Goal: Find specific fact: Find contact information

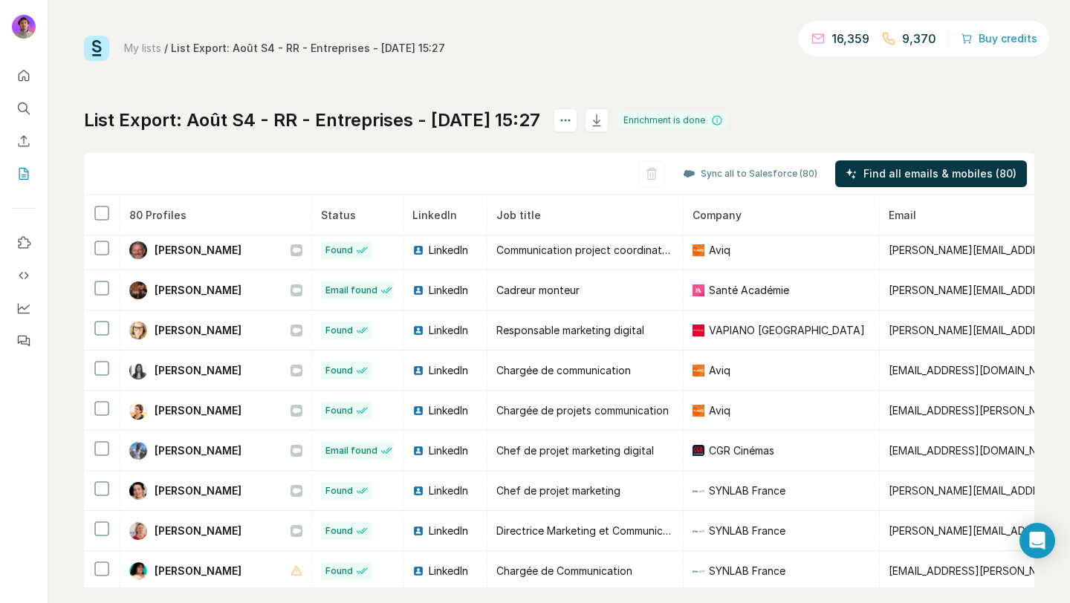
scroll to position [450, 0]
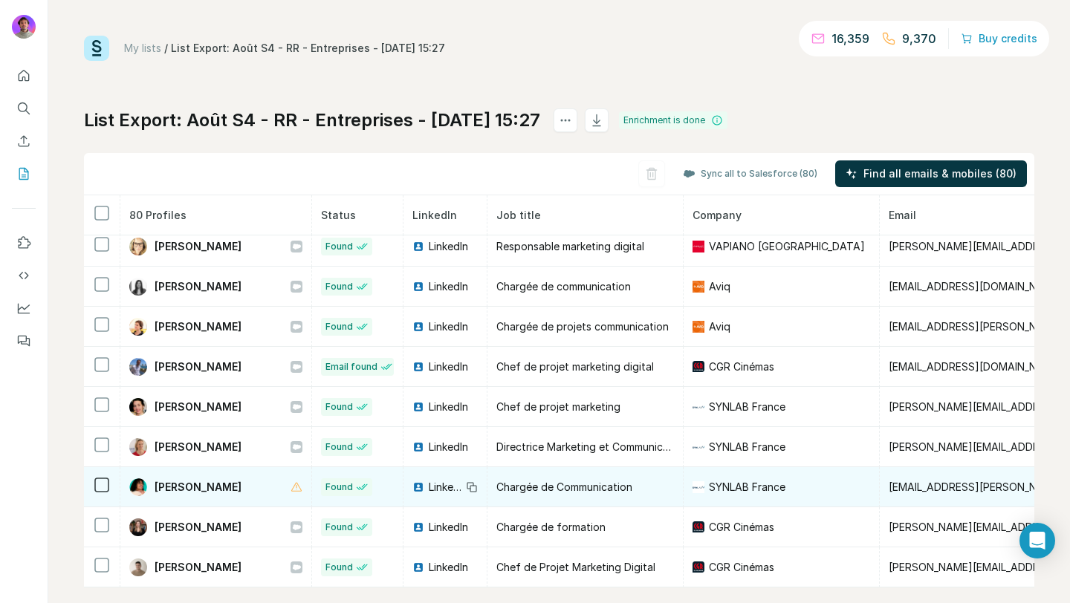
drag, startPoint x: 262, startPoint y: 482, endPoint x: 152, endPoint y: 481, distance: 110.7
click at [152, 481] on div "Linsay JEAN-LOUIS" at bounding box center [215, 487] width 173 height 18
copy span "Linsay JEAN-LOUIS"
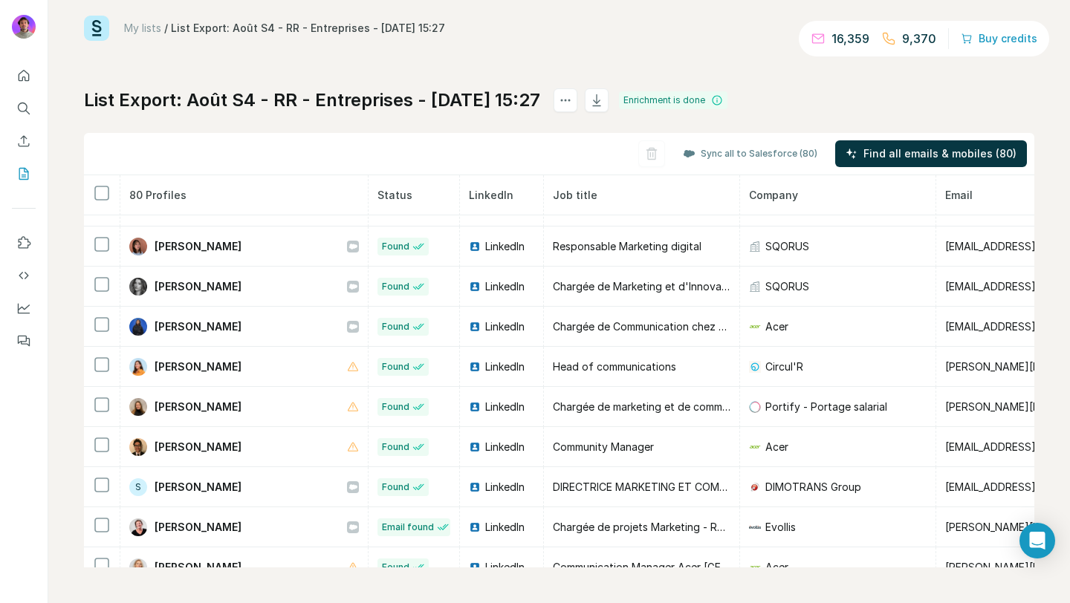
scroll to position [2800, 0]
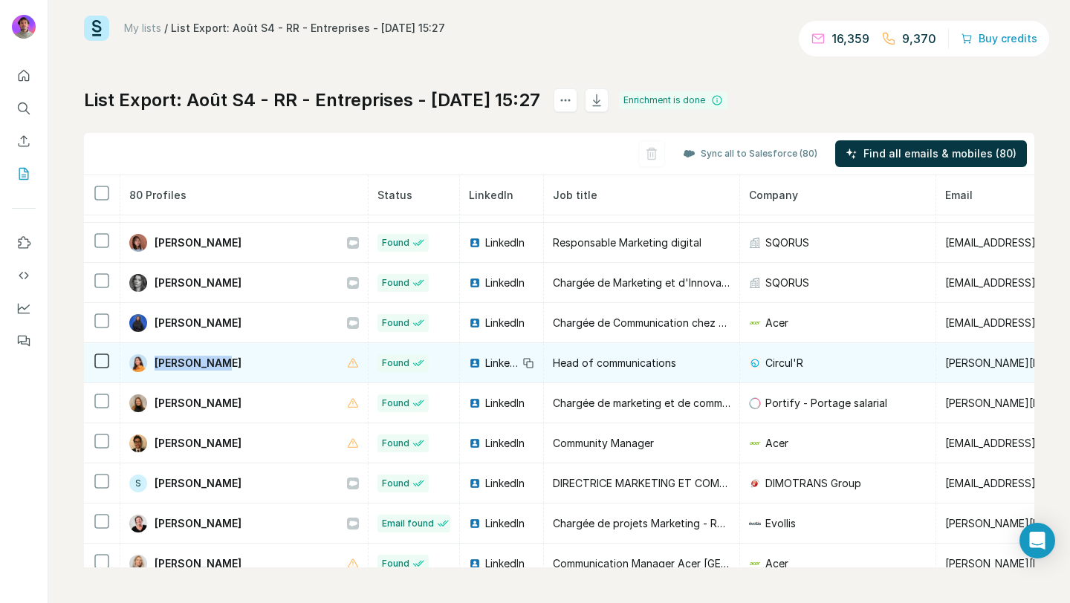
drag, startPoint x: 222, startPoint y: 363, endPoint x: 156, endPoint y: 362, distance: 66.1
click at [156, 362] on div "Sara Bonnet" at bounding box center [244, 363] width 230 height 18
copy span "Sara Bonnet"
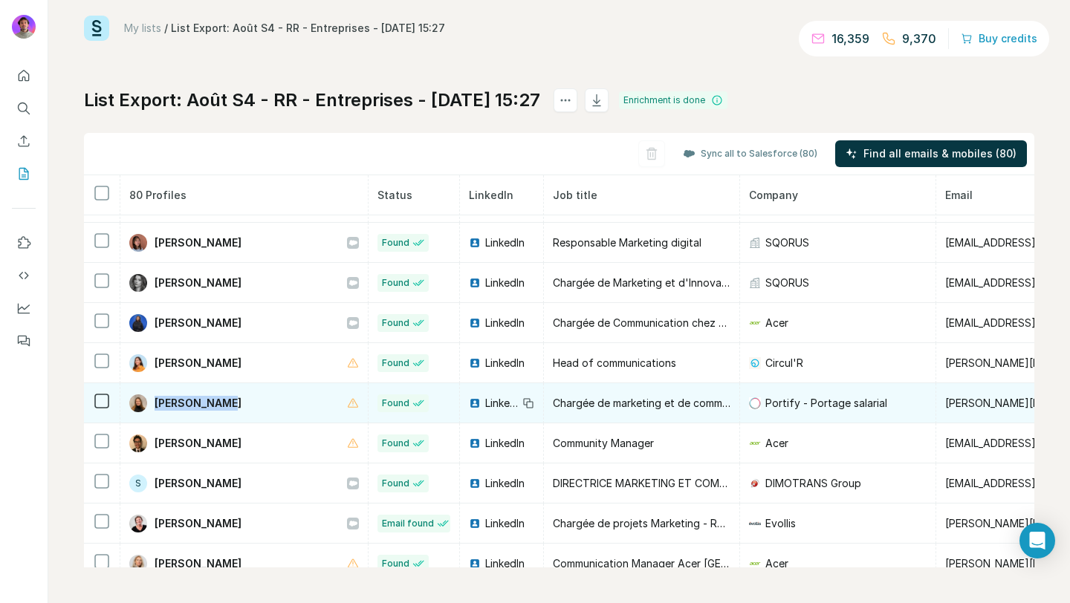
drag, startPoint x: 250, startPoint y: 403, endPoint x: 153, endPoint y: 400, distance: 96.6
click at [153, 400] on div "Sarah Dufour" at bounding box center [244, 403] width 230 height 18
copy span "Sarah Dufour"
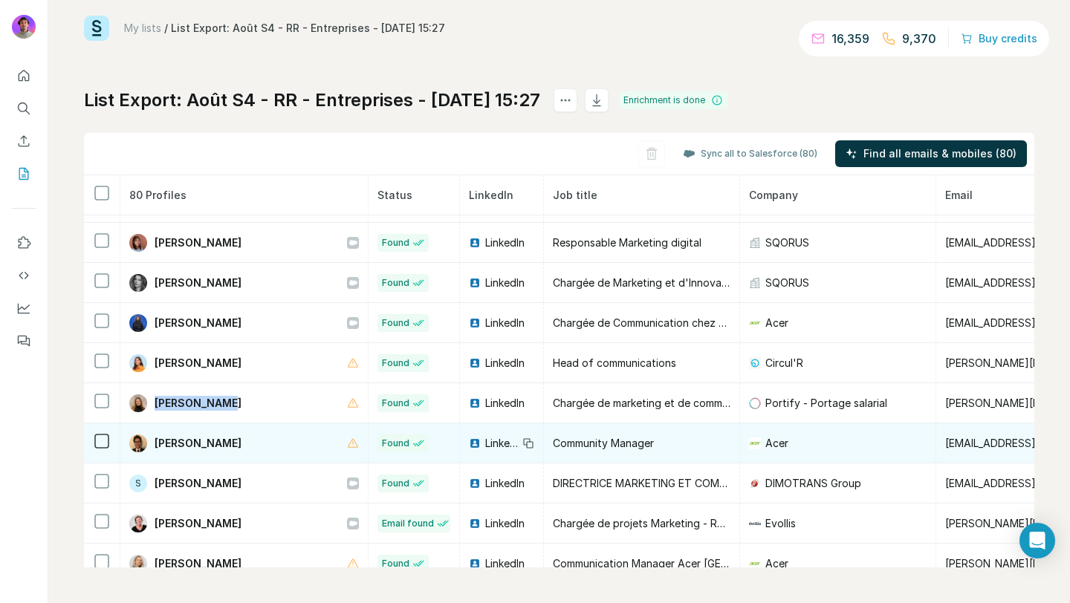
drag, startPoint x: 245, startPoint y: 442, endPoint x: 154, endPoint y: 443, distance: 91.4
click at [154, 443] on div "Sherif Allouda" at bounding box center [244, 443] width 230 height 18
copy span "Sherif Allouda"
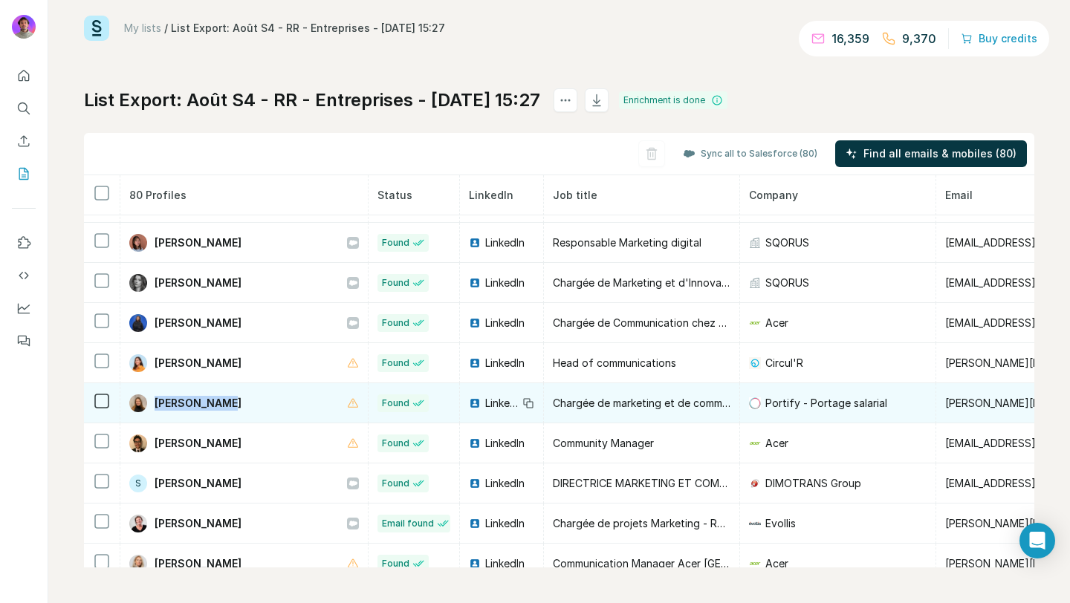
scroll to position [2857, 0]
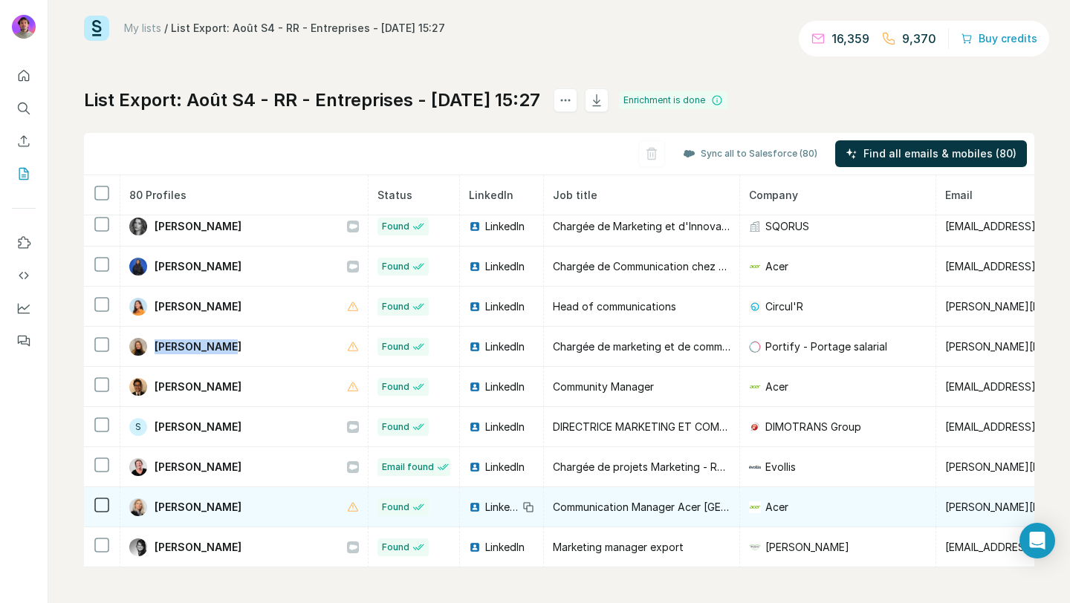
drag, startPoint x: 289, startPoint y: 507, endPoint x: 155, endPoint y: 504, distance: 133.7
click at [155, 504] on div "Virginie Aube-Avramovic" at bounding box center [244, 507] width 230 height 18
copy span "Virginie Aube-Avramovic"
